Goal: Information Seeking & Learning: Learn about a topic

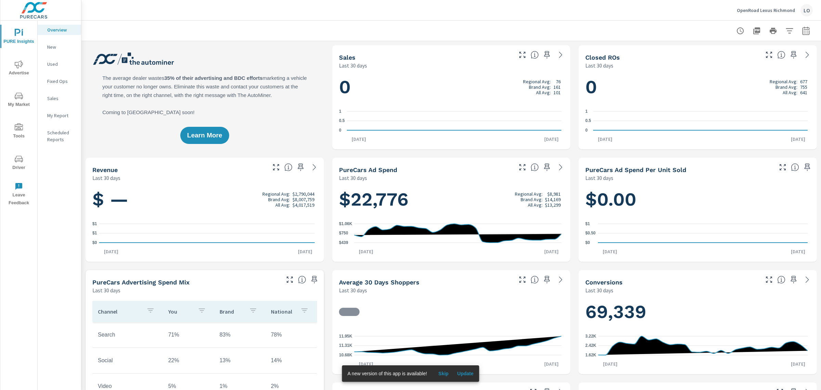
scroll to position [0, 0]
click at [25, 61] on span "Advertise" at bounding box center [18, 68] width 33 height 17
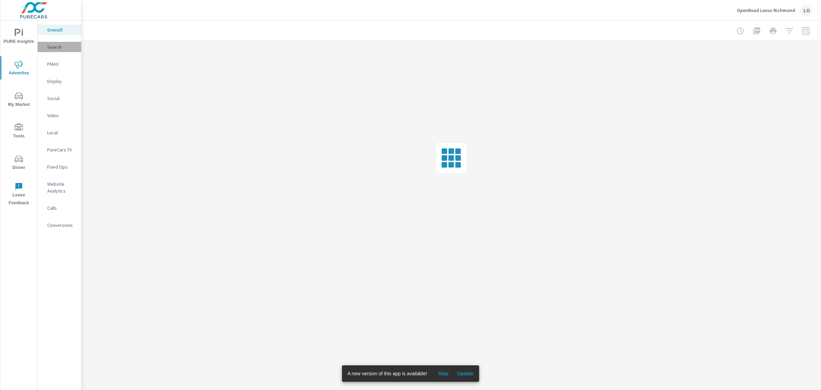
click at [61, 50] on div "Search" at bounding box center [59, 47] width 43 height 10
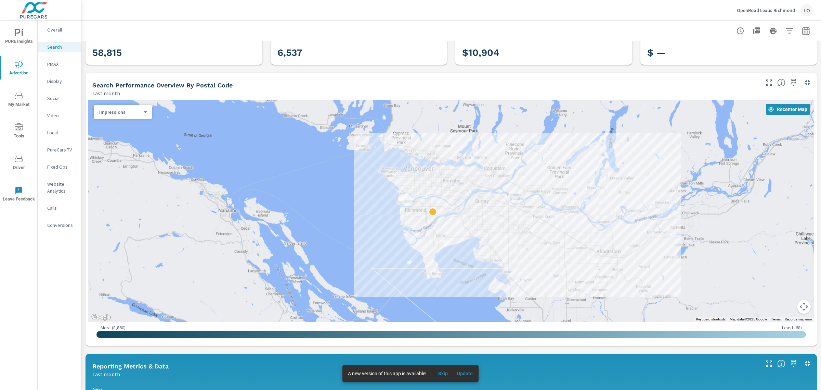
scroll to position [43, 0]
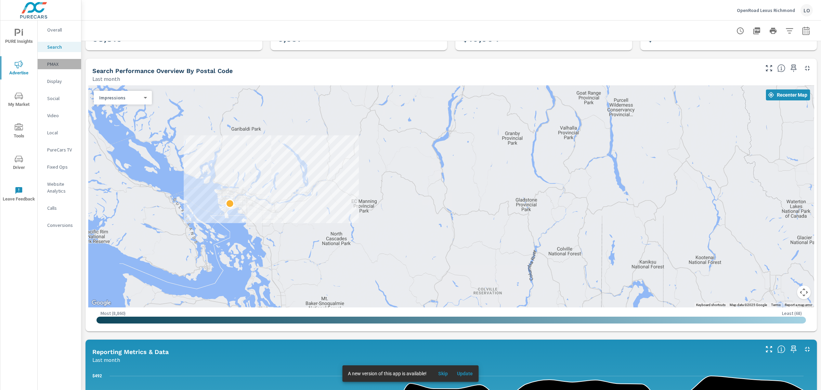
click at [59, 65] on p "PMAX" at bounding box center [61, 64] width 28 height 7
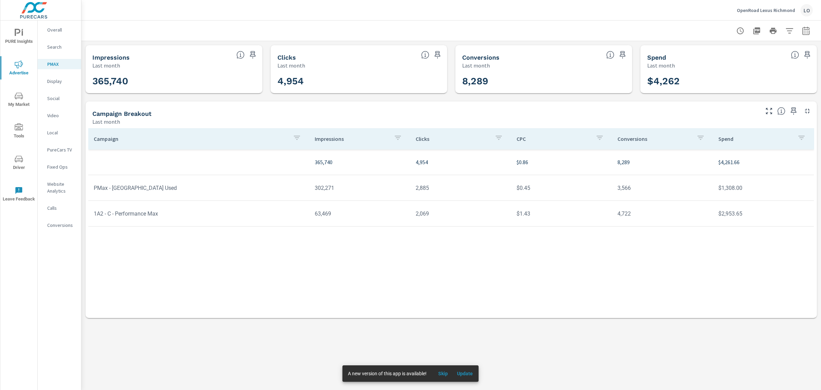
click at [805, 34] on icon "button" at bounding box center [806, 30] width 7 height 8
select select "Last month"
click at [749, 81] on p "+ Add comparison" at bounding box center [759, 77] width 88 height 8
select select "Previous period"
click at [707, 281] on div "Campaign Impressions Clicks CPC Conversions Spend 365,740 4,954 $0.86 8,289 $4,…" at bounding box center [451, 216] width 726 height 177
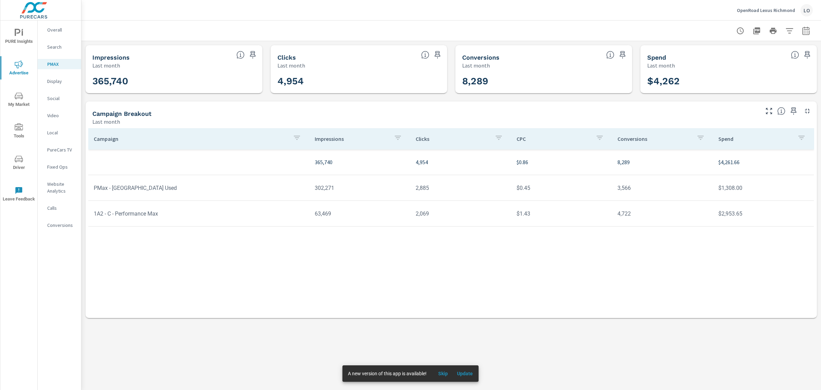
click at [807, 31] on icon "button" at bounding box center [806, 31] width 8 height 8
select select "Last month"
select select "Previous period"
click at [793, 86] on icon "button" at bounding box center [797, 89] width 8 height 8
click at [761, 50] on div "Custom [DATE] Last week Last 7 days Last 14 days Last 30 days Last 45 days Last…" at bounding box center [752, 59] width 74 height 19
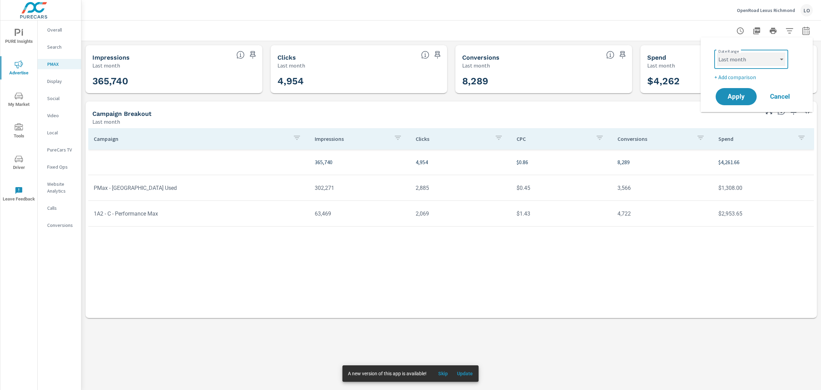
click at [762, 61] on select "Custom [DATE] Last week Last 7 days Last 14 days Last 30 days Last 45 days Last…" at bounding box center [751, 59] width 68 height 14
click at [717, 52] on select "Custom [DATE] Last week Last 7 days Last 14 days Last 30 days Last 45 days Last…" at bounding box center [751, 59] width 68 height 14
select select "Month to date"
click at [731, 88] on button "Apply" at bounding box center [736, 97] width 42 height 18
click at [56, 100] on p "Social" at bounding box center [61, 98] width 28 height 7
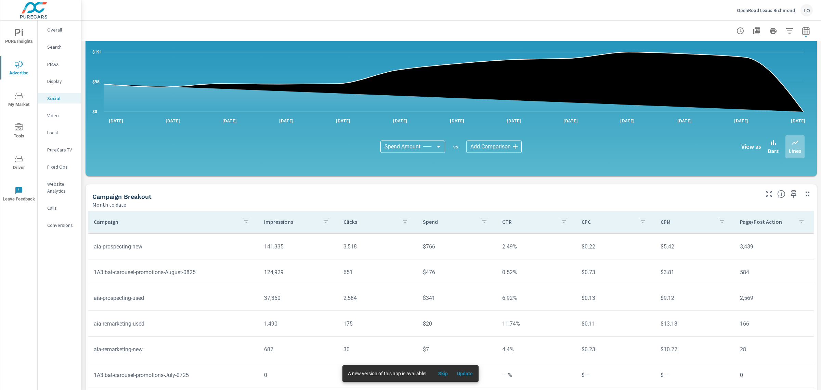
scroll to position [100, 0]
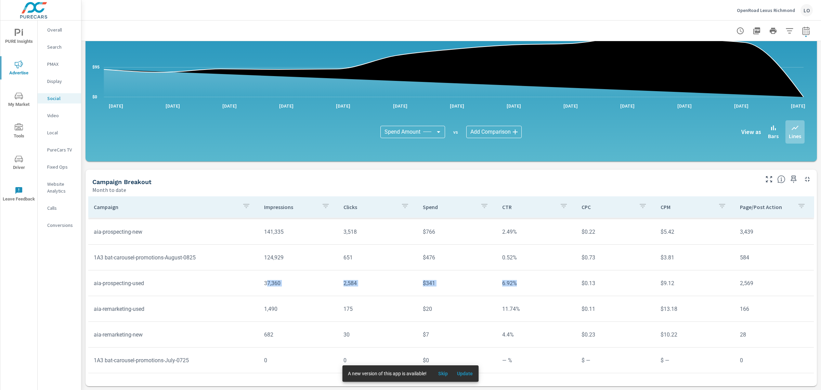
drag, startPoint x: 264, startPoint y: 283, endPoint x: 565, endPoint y: 290, distance: 302.0
click at [565, 290] on tr "aia-prospecting-used 37,360 2,584 $341 6.92% $0.13 $9.12 2,569" at bounding box center [451, 283] width 726 height 26
click at [565, 290] on td "6.92%" at bounding box center [536, 282] width 79 height 17
